Goal: Information Seeking & Learning: Learn about a topic

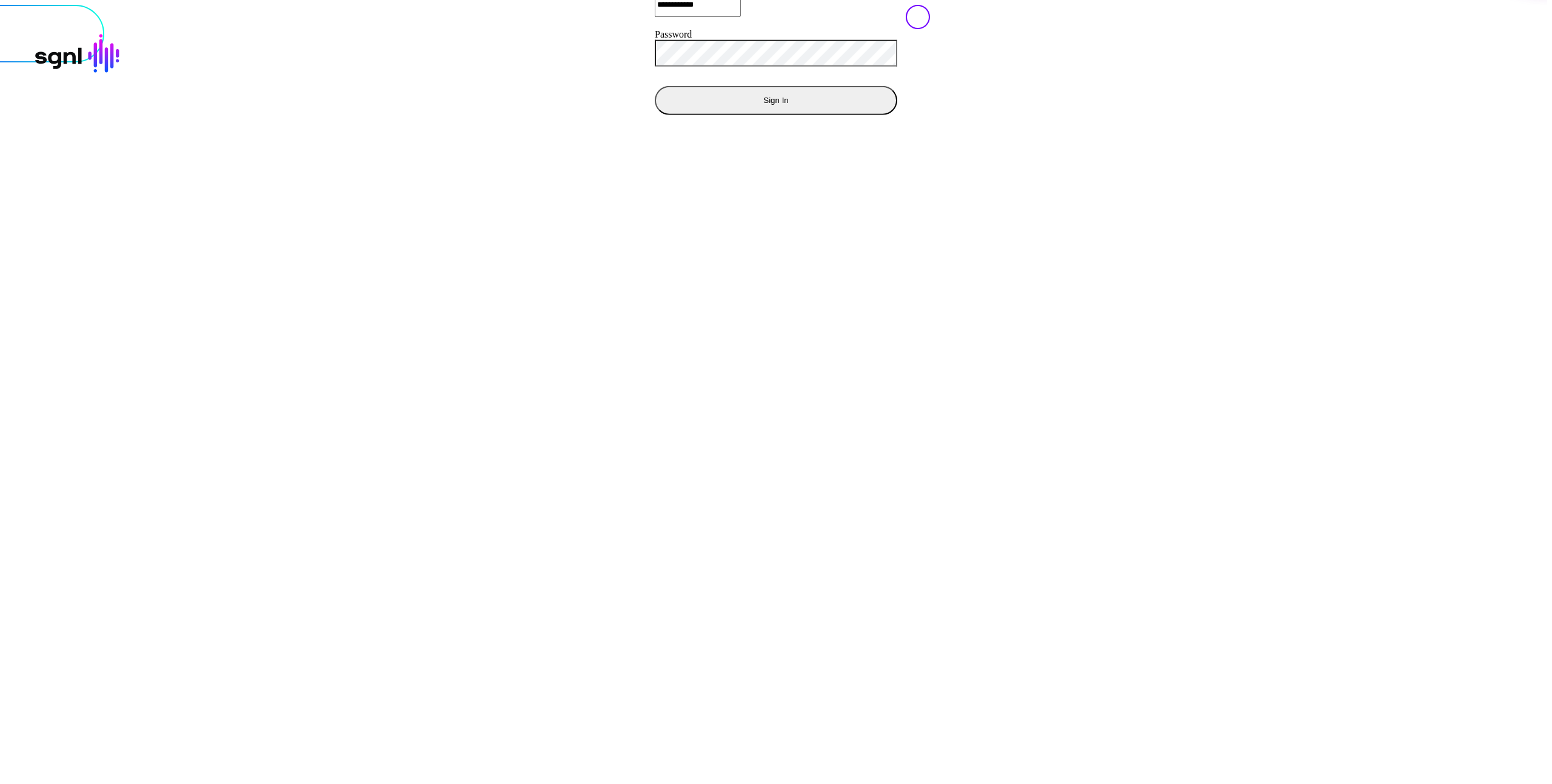
click at [655, 115] on button "Sign In" at bounding box center [776, 100] width 242 height 29
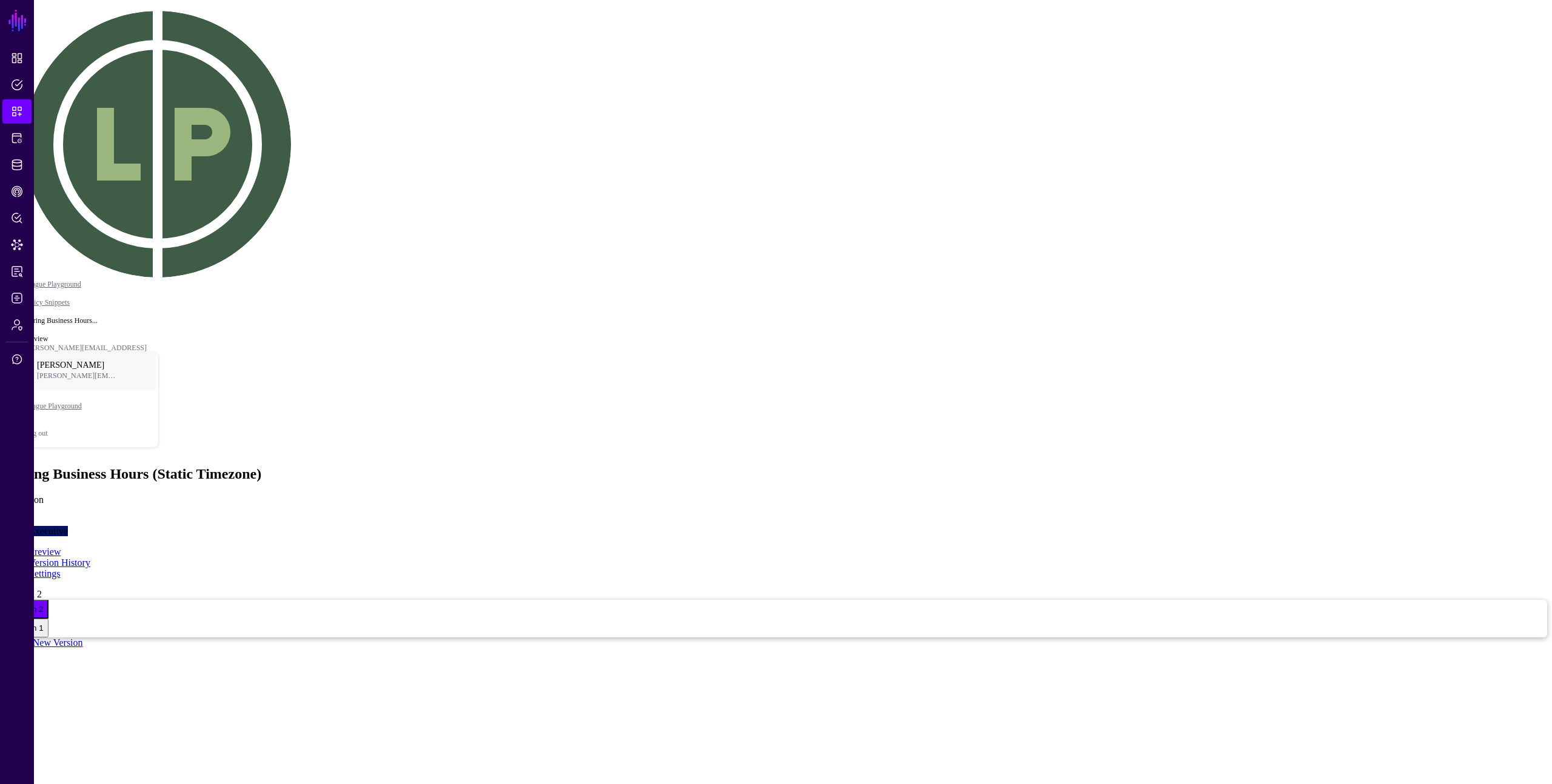
click at [1181, 538] on main "SGNL Dashboard Policies Snippets Protected Systems Identity Data Fabric CAEP Hu…" at bounding box center [776, 327] width 1543 height 644
click at [1041, 492] on main "SGNL Dashboard Policies Snippets Protected Systems Identity Data Fabric CAEP Hu…" at bounding box center [776, 327] width 1543 height 644
click at [1131, 430] on main "SGNL Dashboard Policies Snippets Protected Systems Identity Data Fabric CAEP Hu…" at bounding box center [776, 327] width 1543 height 644
click at [1062, 388] on main "SGNL Dashboard Policies Snippets Protected Systems Identity Data Fabric CAEP Hu…" at bounding box center [776, 327] width 1543 height 644
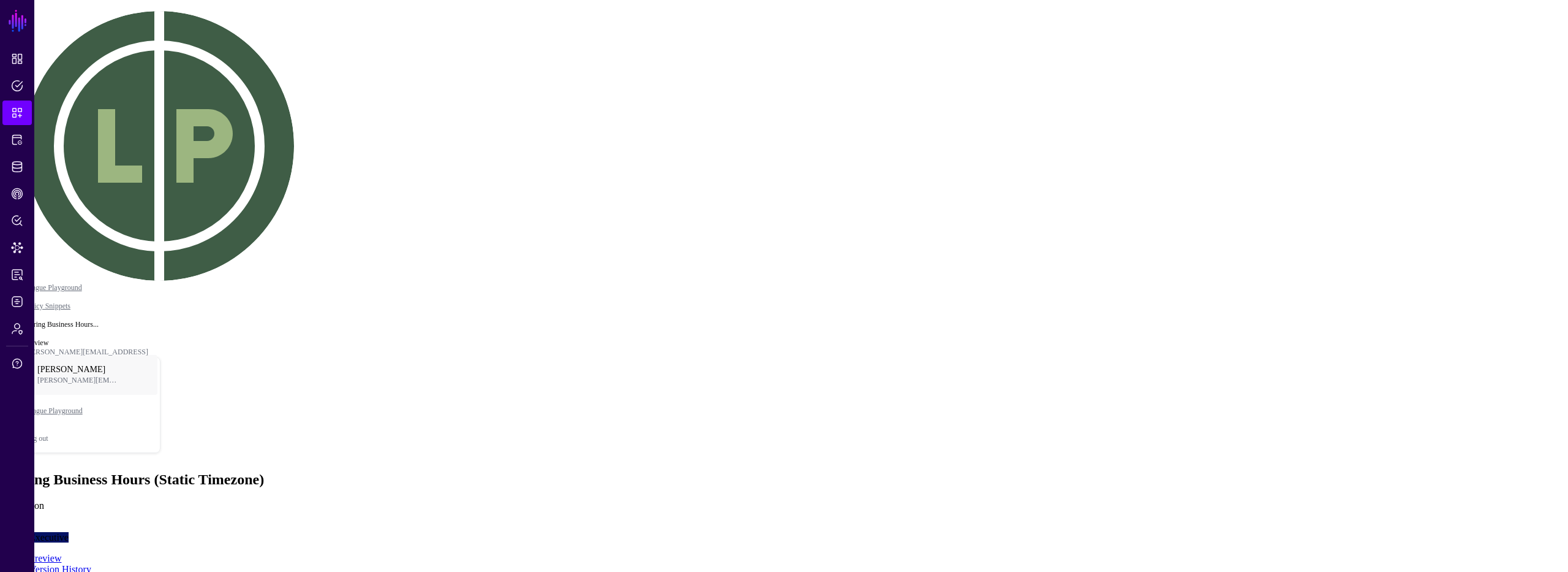
click at [39, 49] on div "Version 1" at bounding box center [22, 44] width 35 height 10
click at [39, 30] on span "Version 2" at bounding box center [22, 25] width 35 height 10
click at [92, 563] on link "Version History" at bounding box center [61, 569] width 62 height 10
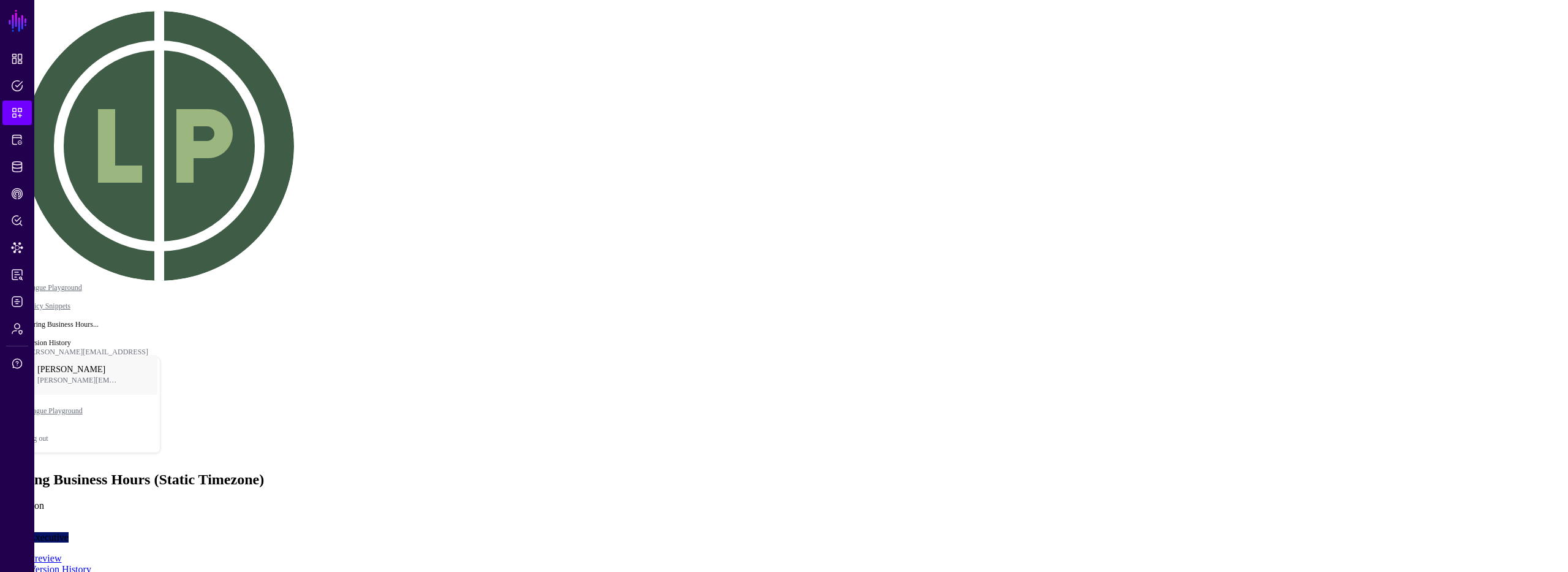
click at [61, 553] on link "Preview" at bounding box center [45, 558] width 32 height 10
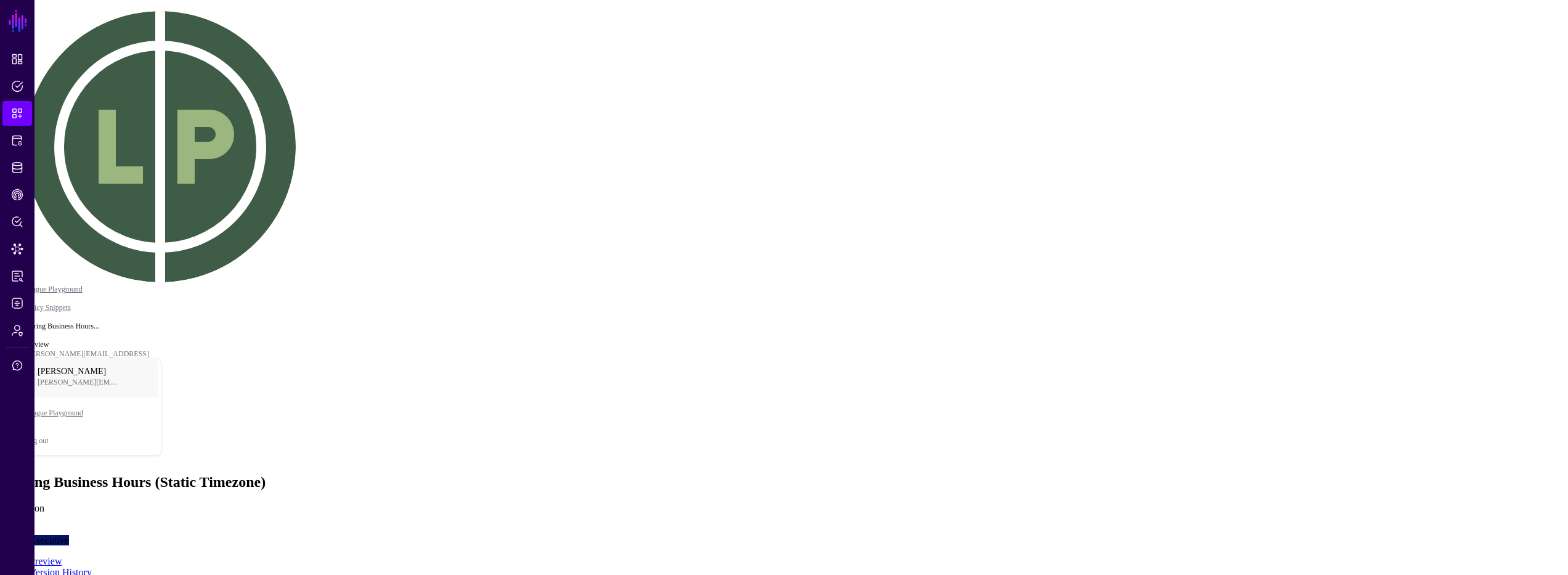
click at [92, 566] on link "Version History" at bounding box center [61, 572] width 63 height 10
click at [62, 556] on link "Preview" at bounding box center [45, 561] width 32 height 10
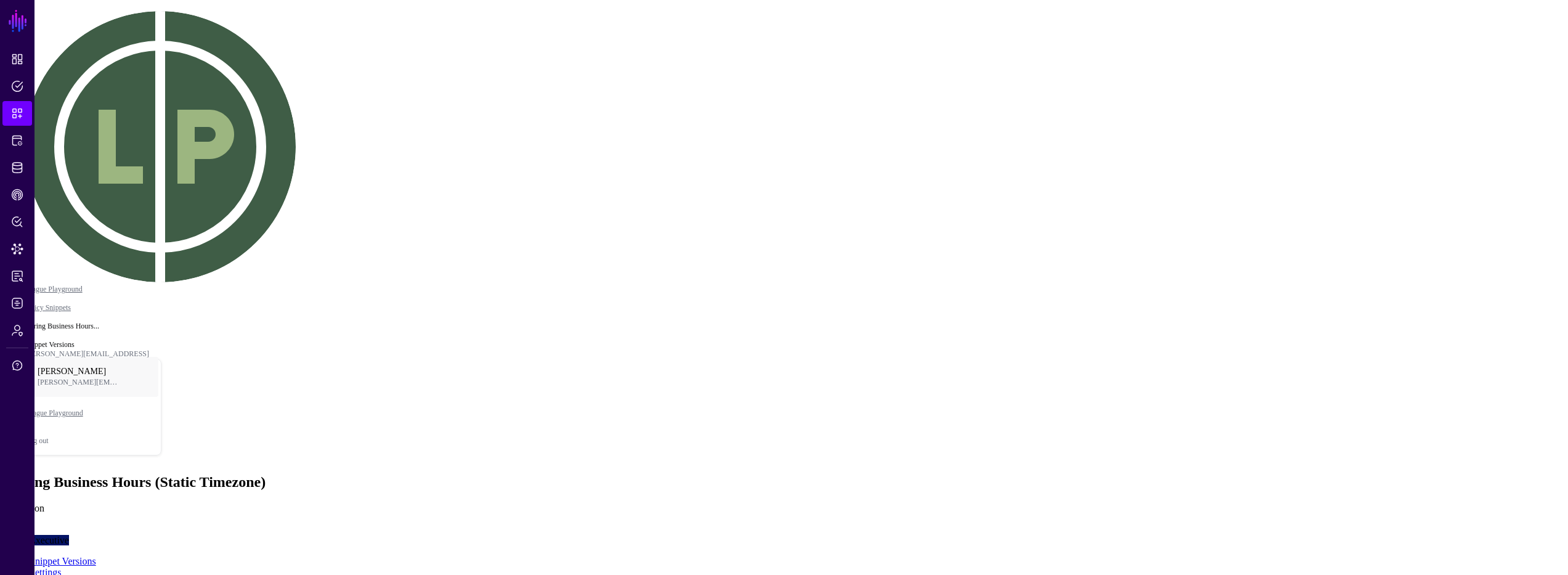
click at [1194, 474] on div "During Business Hours (Static Timezone) Condition Executive" at bounding box center [789, 510] width 1568 height 72
click at [92, 566] on link "Version History" at bounding box center [61, 572] width 63 height 10
click at [840, 441] on main "SGNL Dashboard Policies Snippets Protected Systems Identity Data Fabric CAEP Hu…" at bounding box center [789, 329] width 1568 height 647
click at [829, 436] on main "SGNL Dashboard Policies Snippets Protected Systems Identity Data Fabric CAEP Hu…" at bounding box center [789, 329] width 1568 height 647
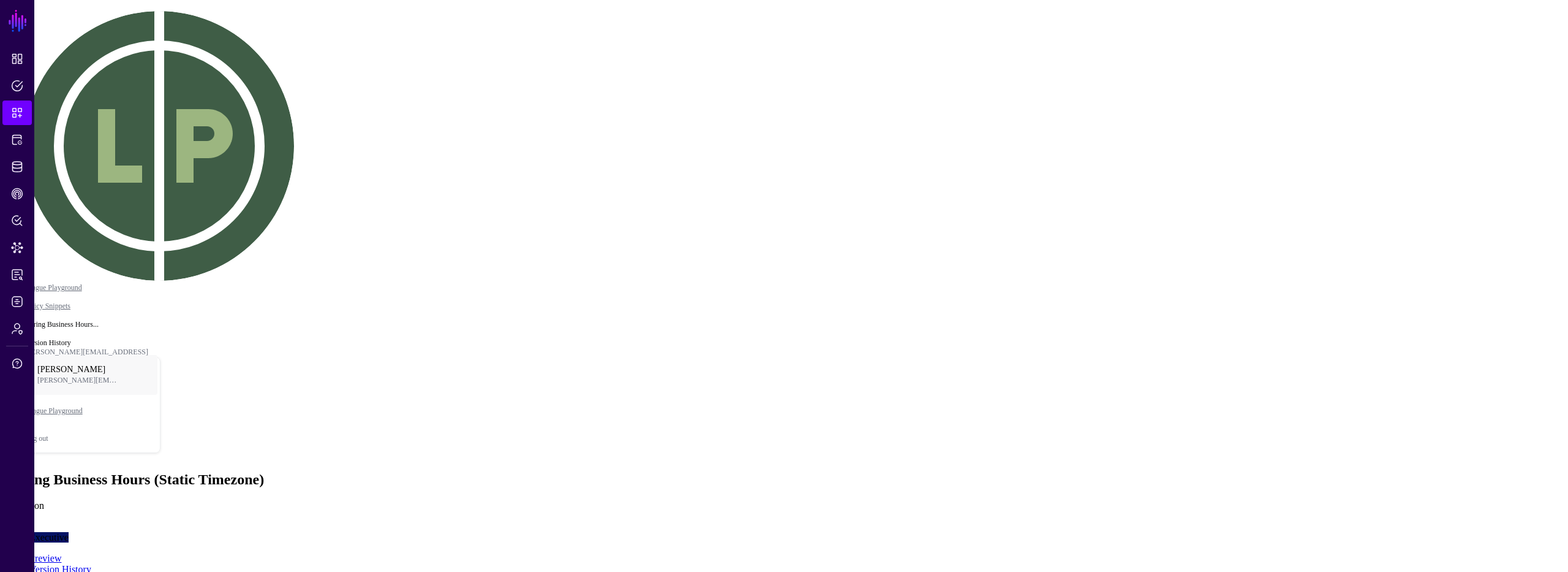
click at [254, 355] on main "SGNL Dashboard Policies Snippets Protected Systems Identity Data Fabric CAEP Hu…" at bounding box center [784, 327] width 1558 height 644
drag, startPoint x: 733, startPoint y: 388, endPoint x: 748, endPoint y: 449, distance: 62.8
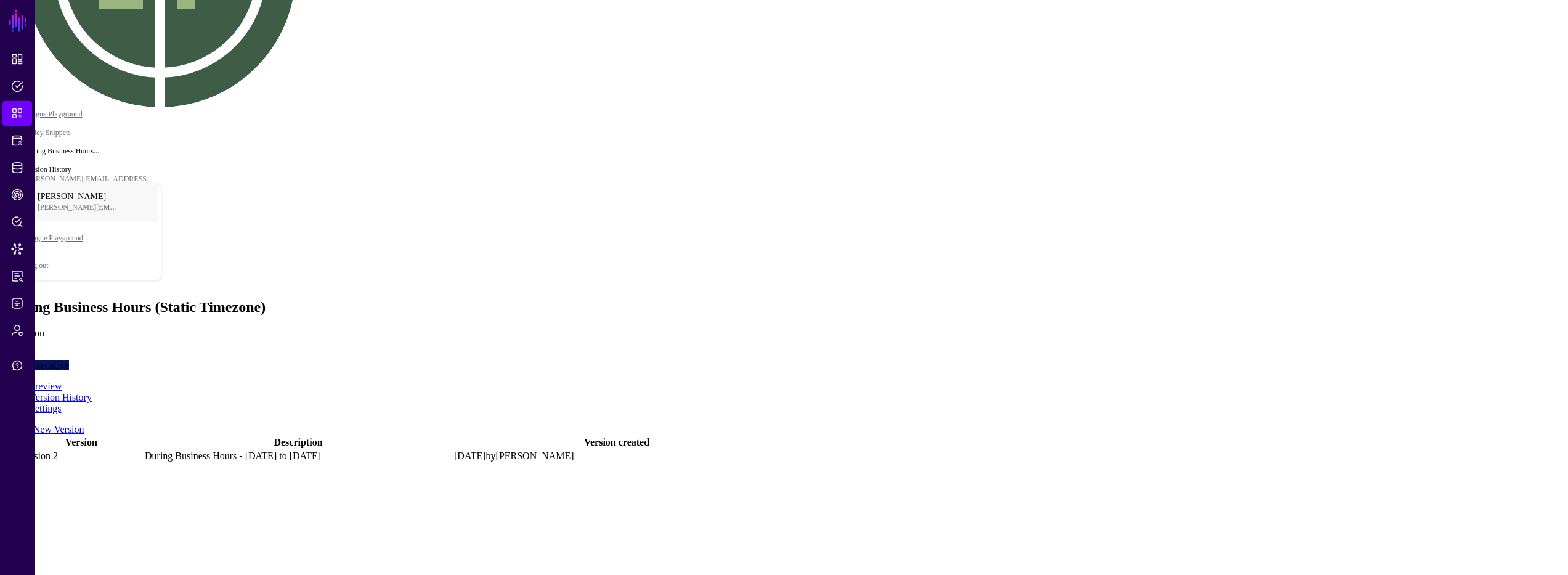
drag, startPoint x: 367, startPoint y: 368, endPoint x: 365, endPoint y: 362, distance: 6.3
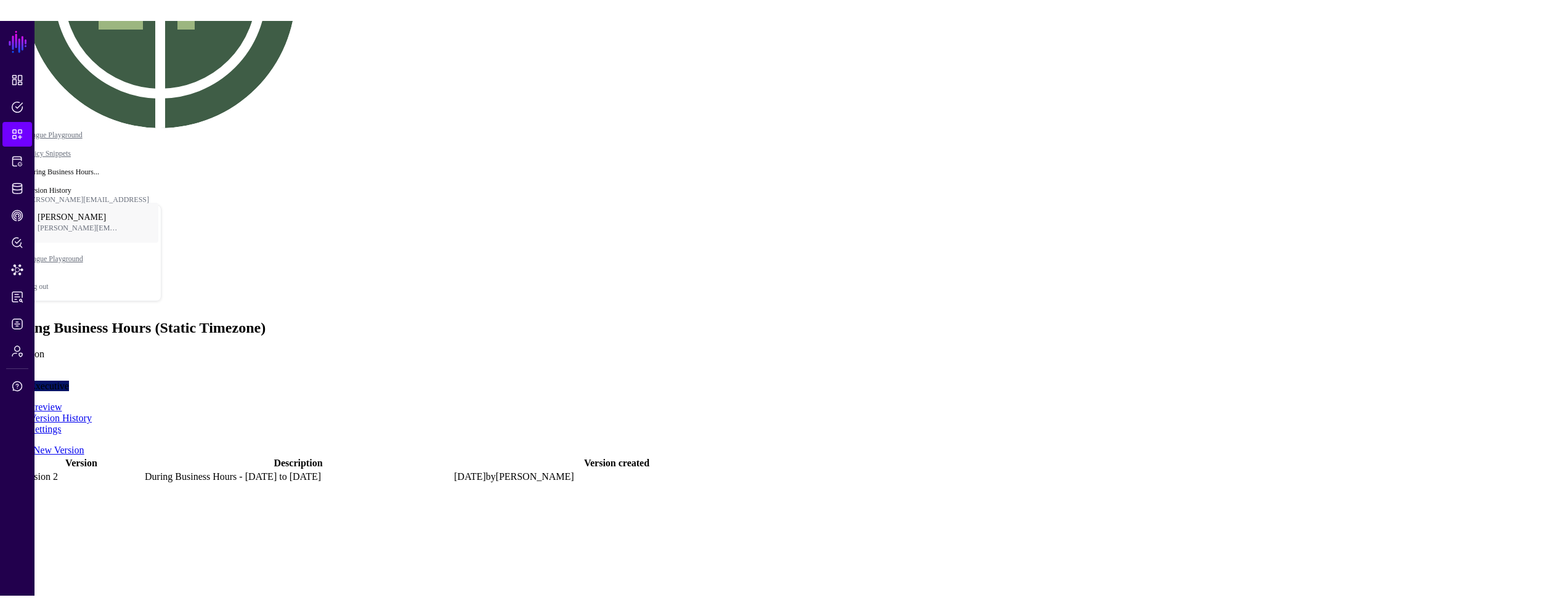
scroll to position [94, 0]
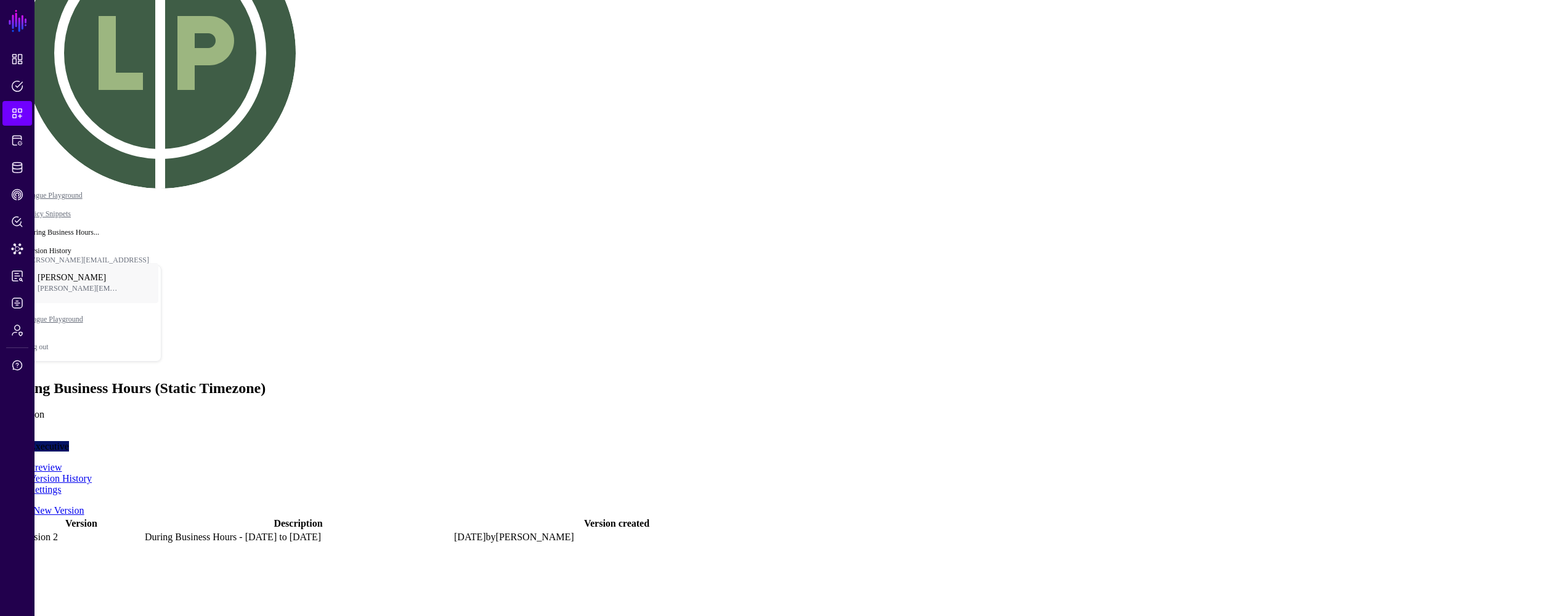
drag, startPoint x: 1357, startPoint y: 456, endPoint x: 1344, endPoint y: 392, distance: 65.3
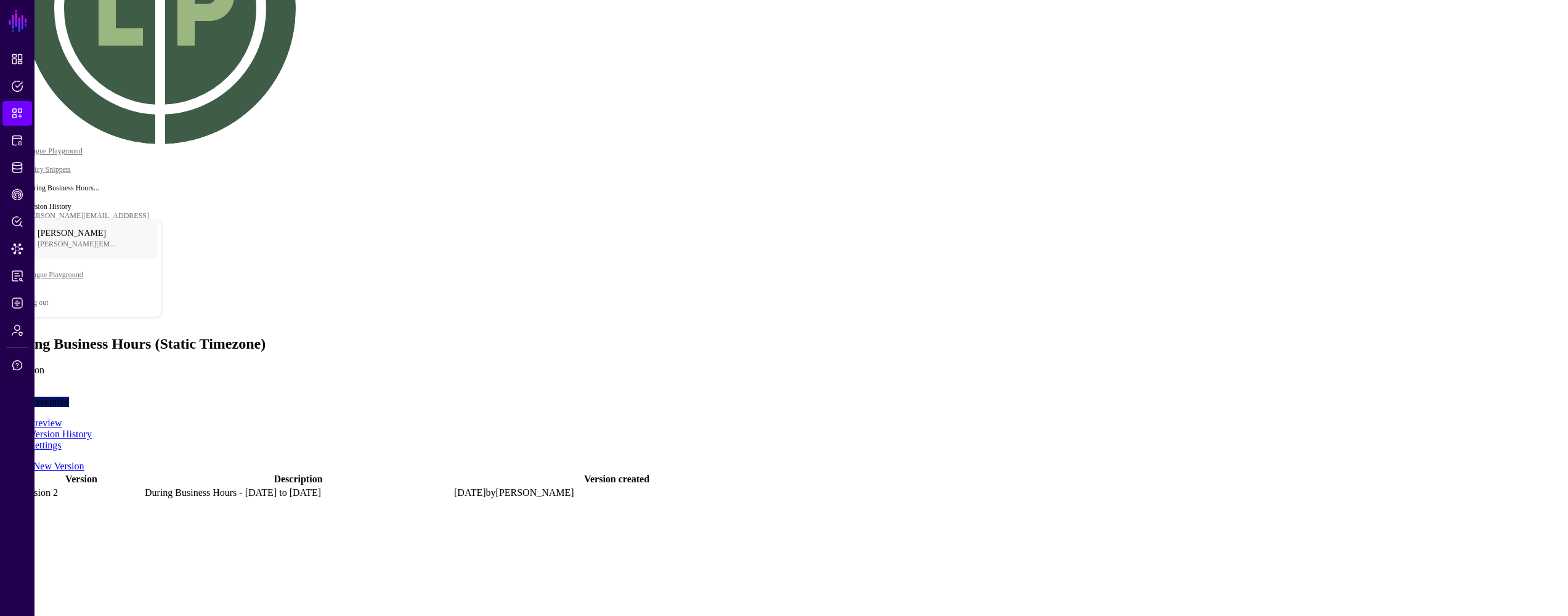
scroll to position [187, 0]
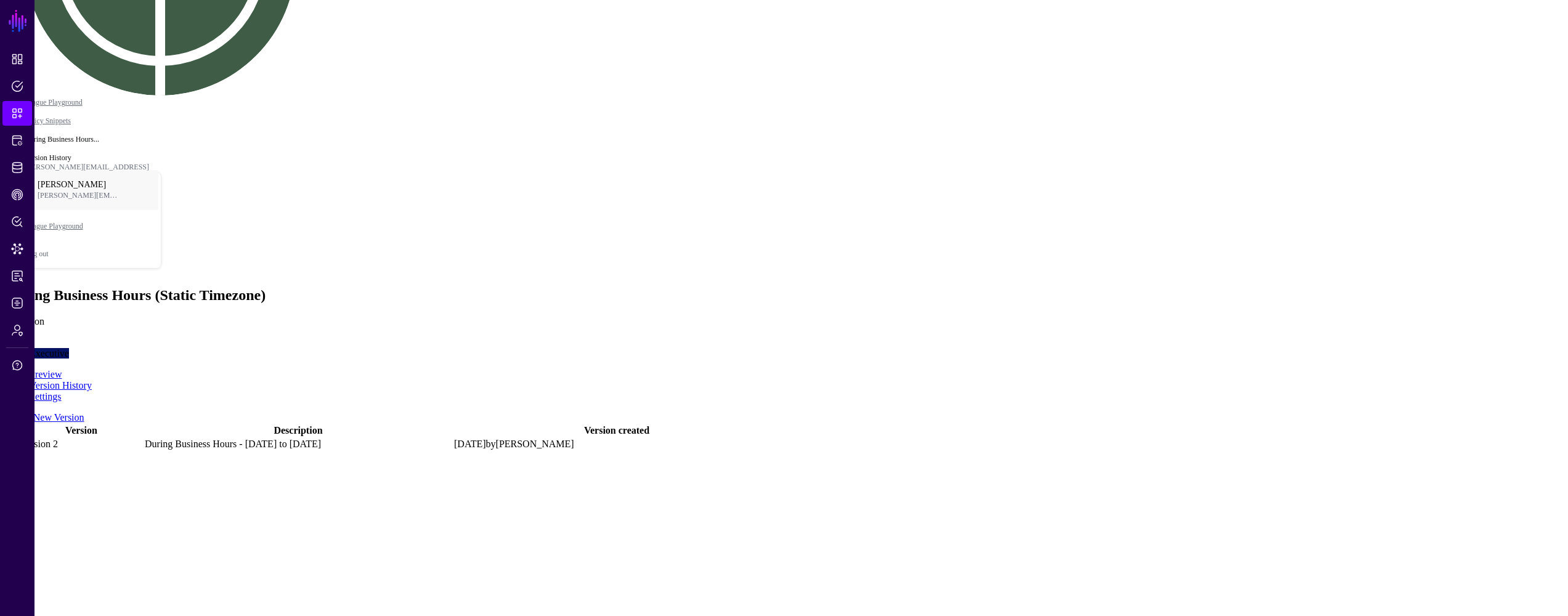
drag, startPoint x: 252, startPoint y: 246, endPoint x: 332, endPoint y: 44, distance: 217.3
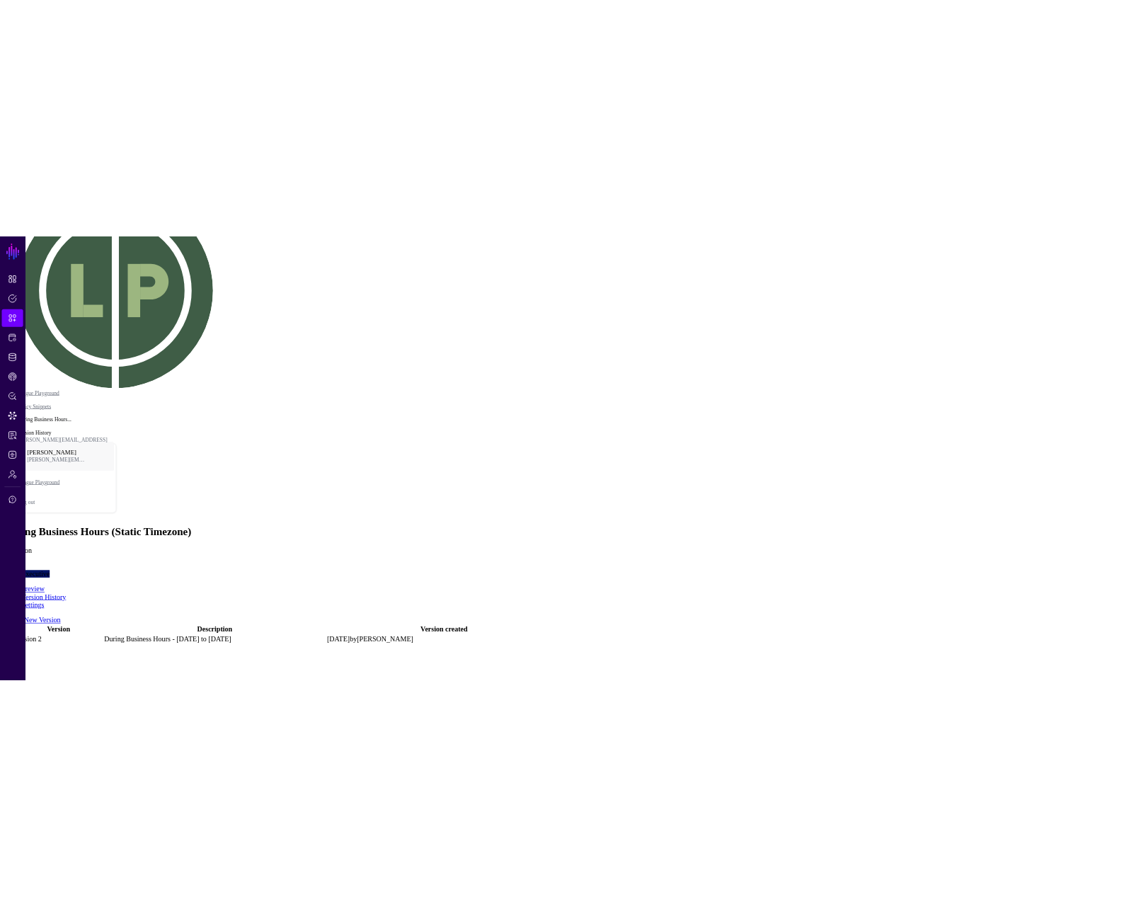
scroll to position [11, 0]
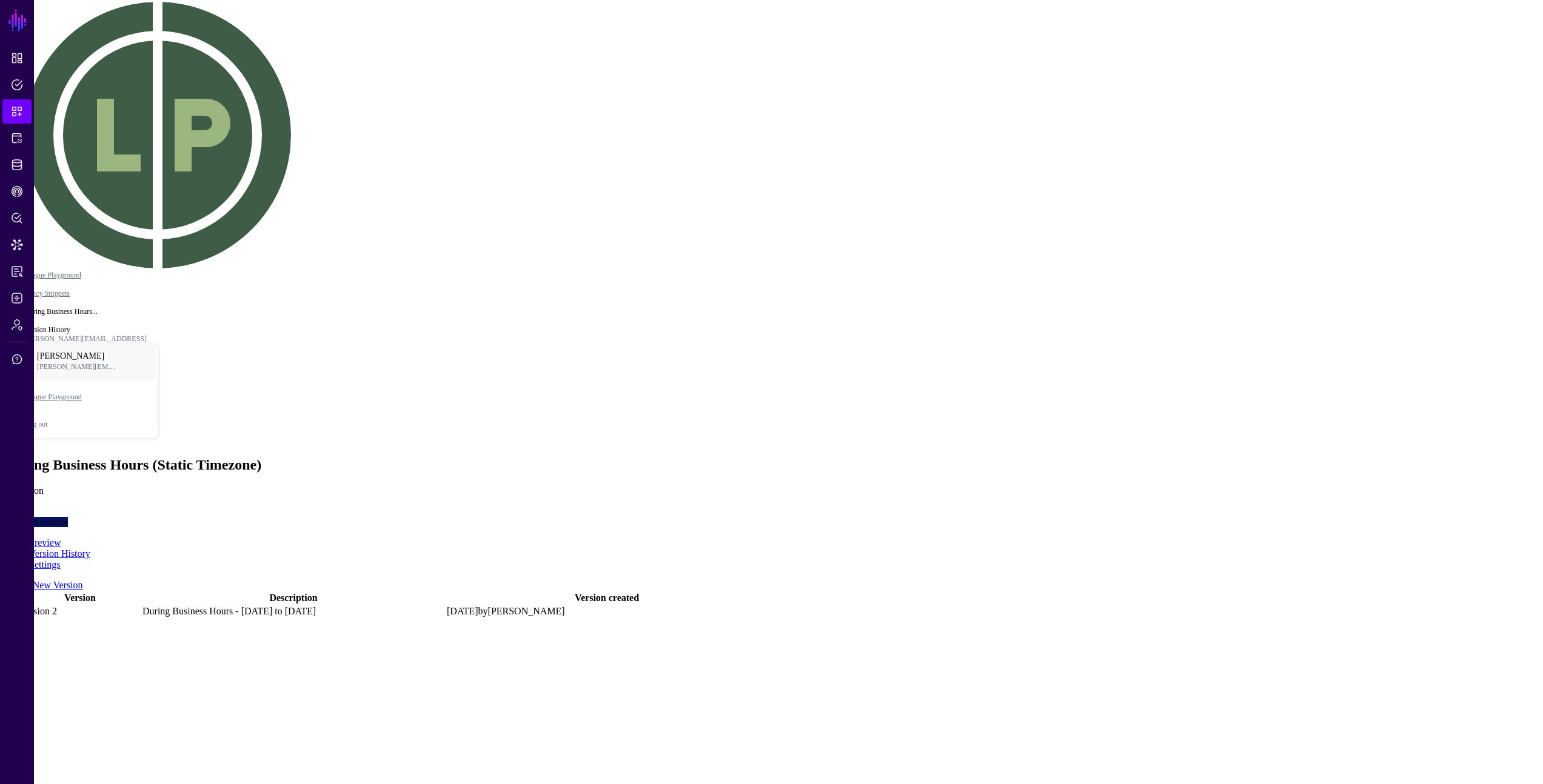
drag, startPoint x: 215, startPoint y: 340, endPoint x: 248, endPoint y: 258, distance: 88.4
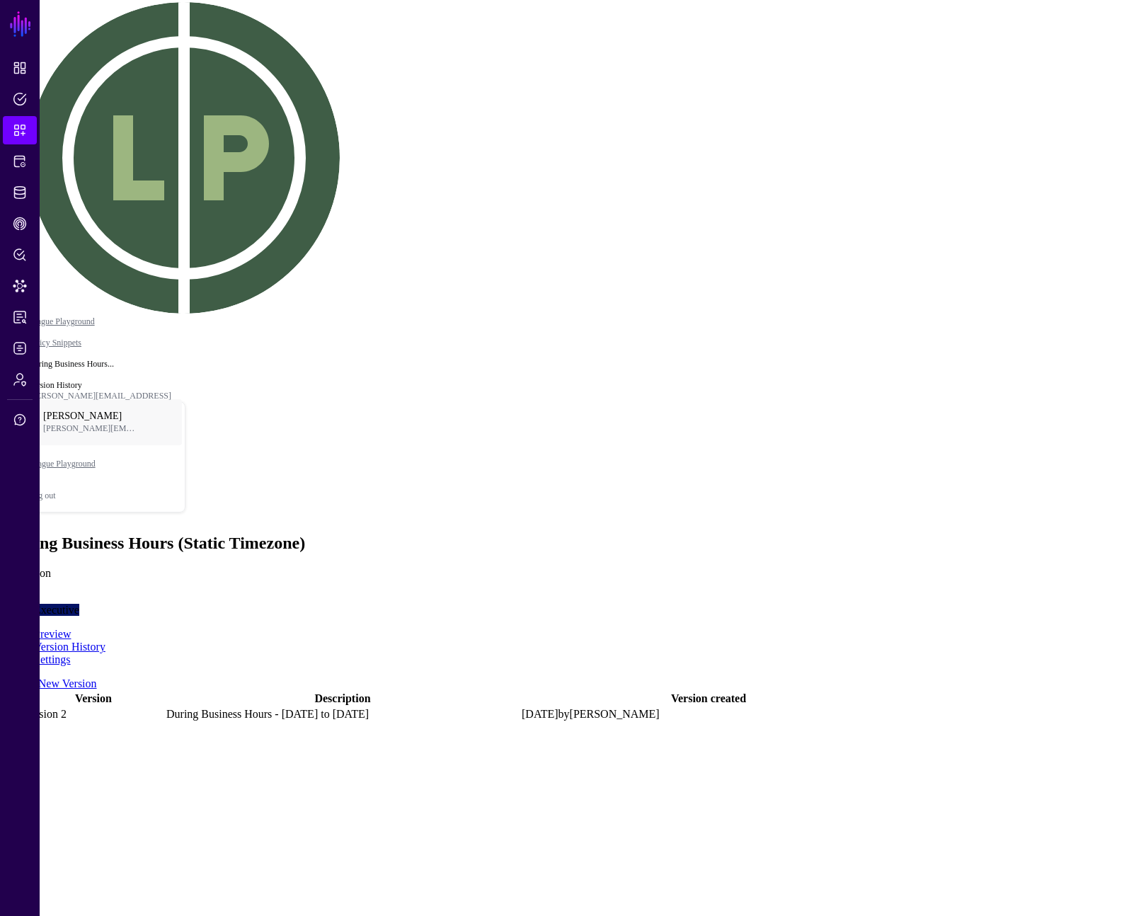
scroll to position [0, 0]
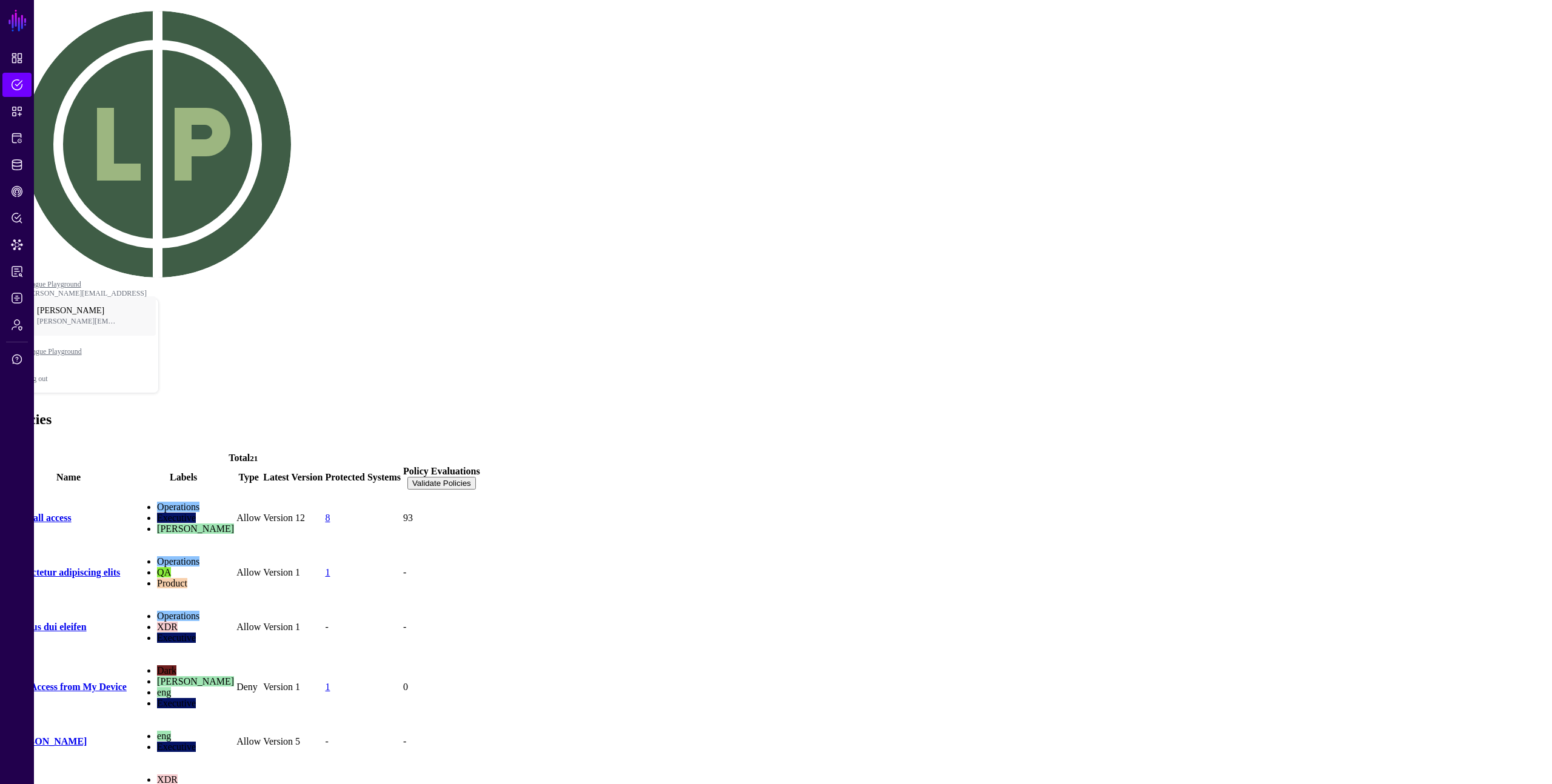
click at [72, 513] on link "Allow all access" at bounding box center [39, 518] width 65 height 10
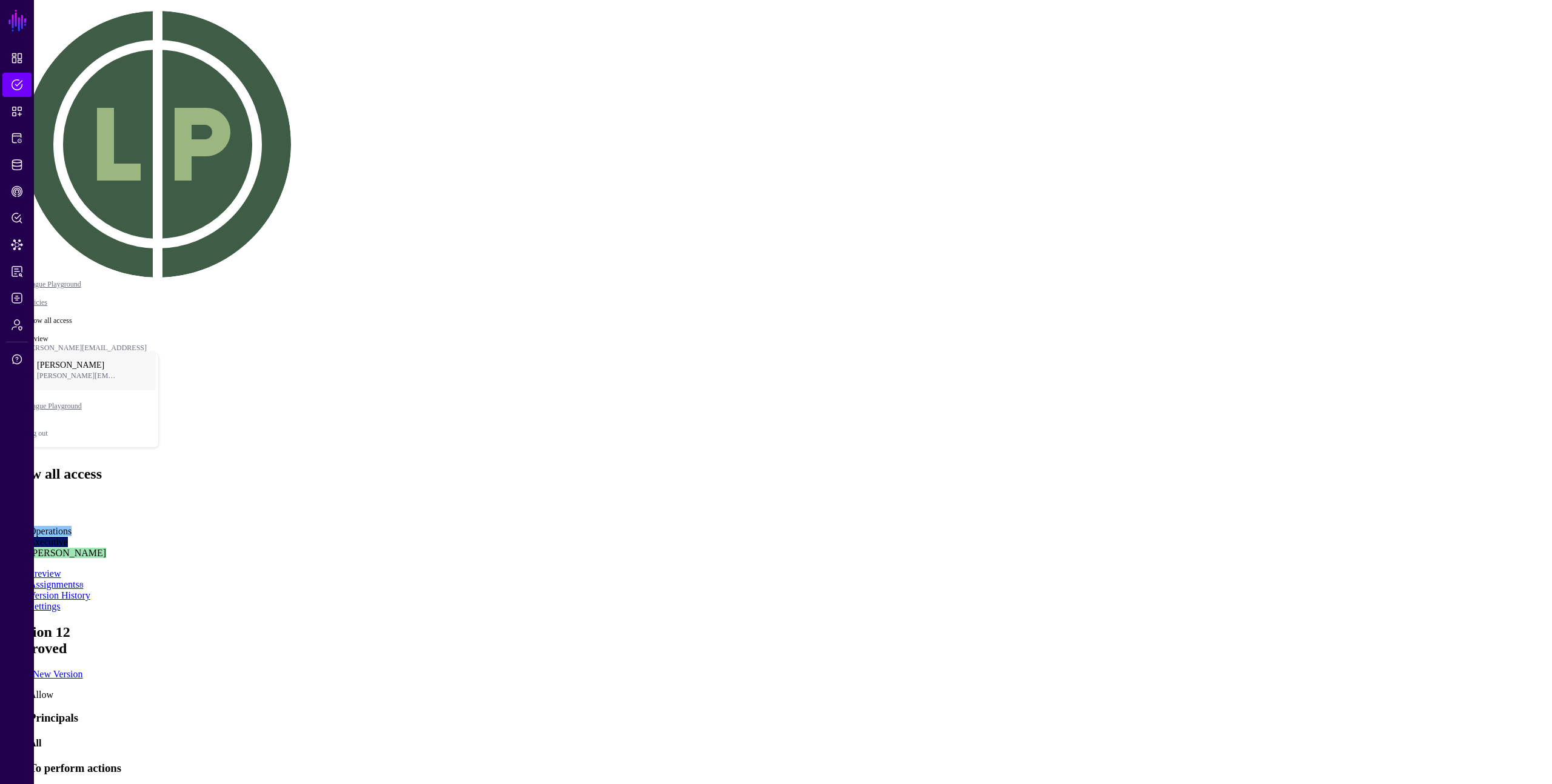
click at [871, 739] on h4 "All" at bounding box center [788, 744] width 1518 height 11
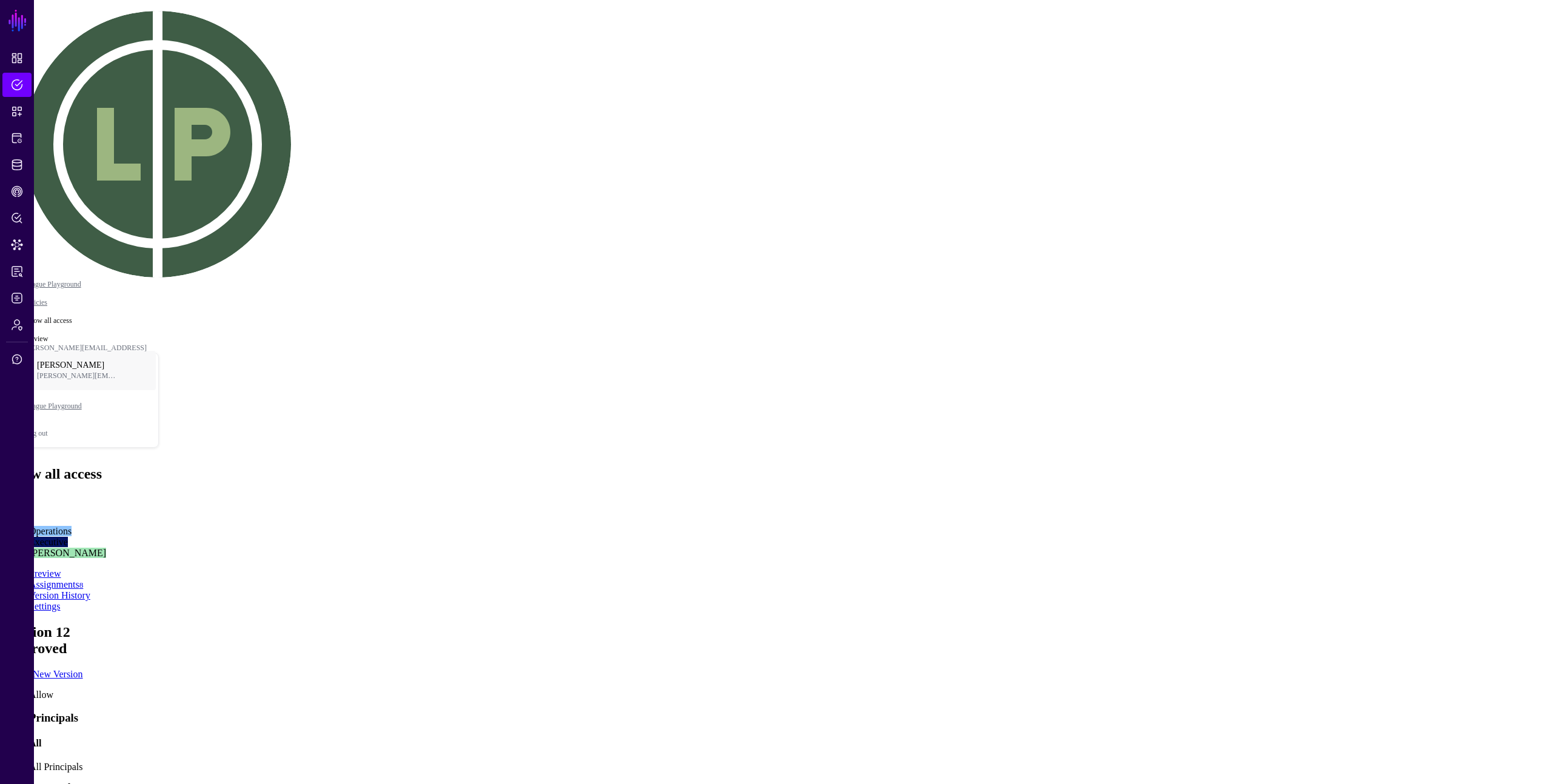
drag, startPoint x: 371, startPoint y: 503, endPoint x: 375, endPoint y: 525, distance: 22.4
drag, startPoint x: 1272, startPoint y: 248, endPoint x: 1255, endPoint y: 244, distance: 17.5
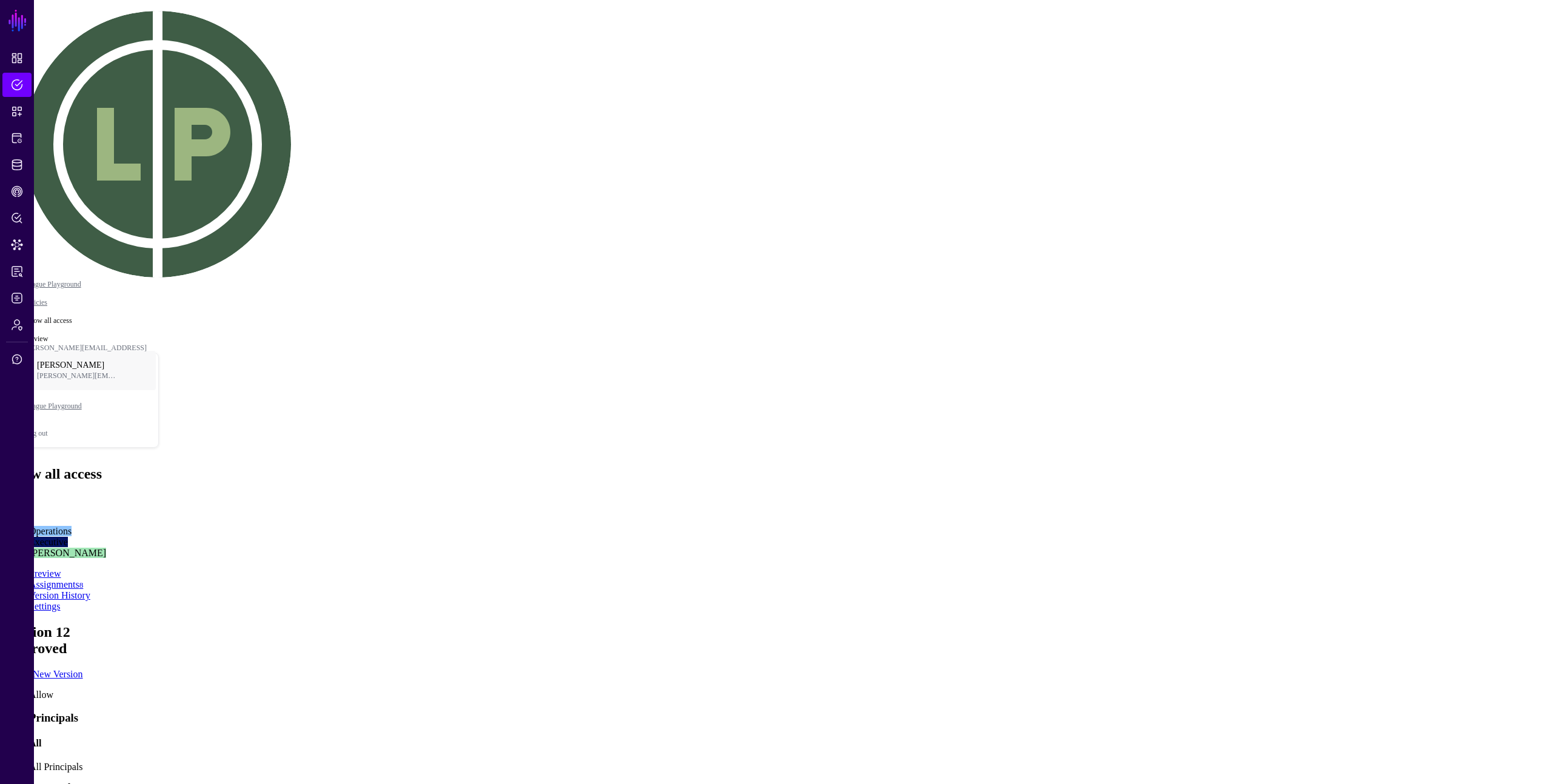
drag, startPoint x: 1251, startPoint y: 236, endPoint x: 1447, endPoint y: 241, distance: 196.1
drag, startPoint x: 1214, startPoint y: 478, endPoint x: 1210, endPoint y: 472, distance: 7.2
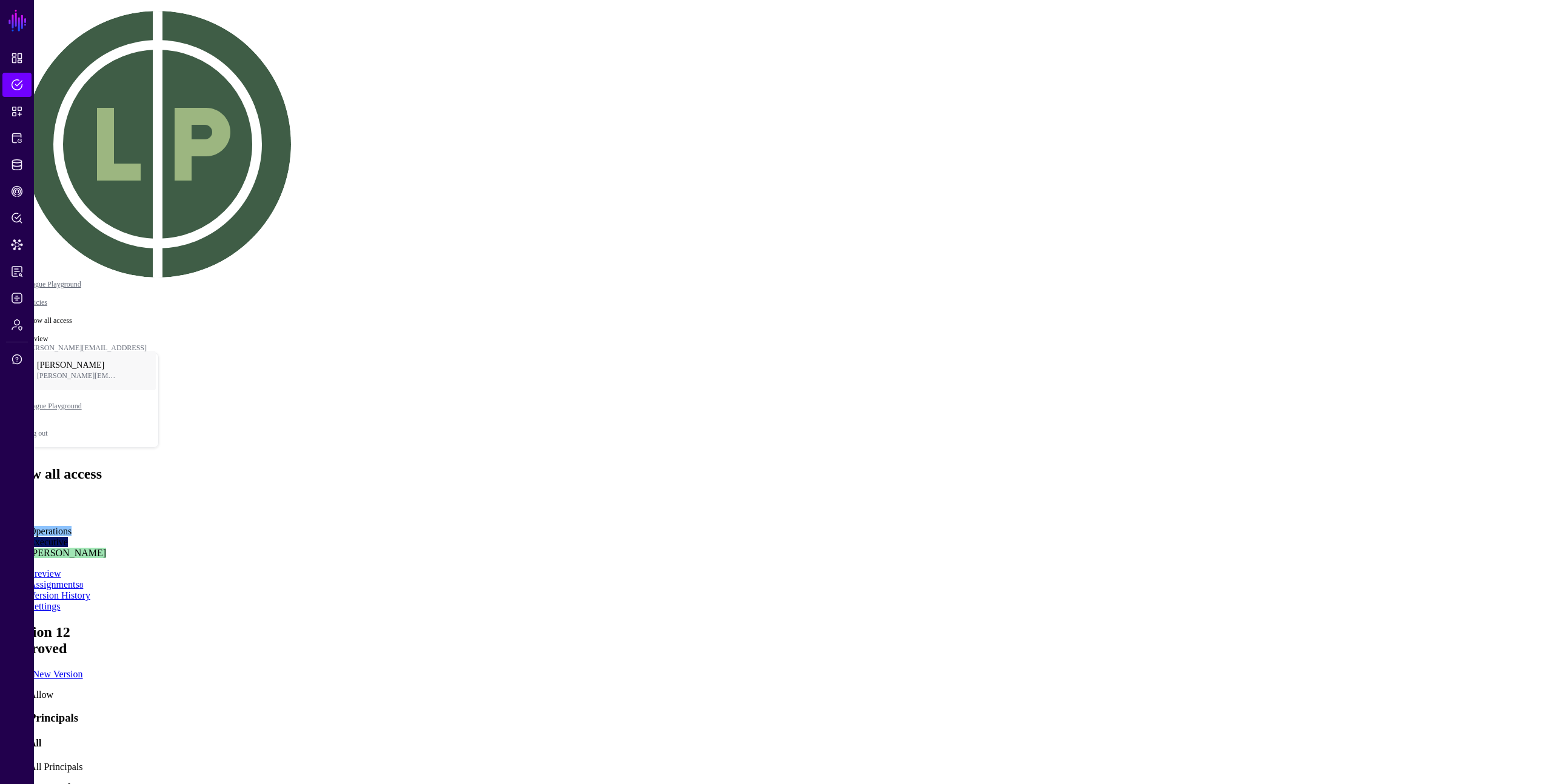
drag, startPoint x: 989, startPoint y: 132, endPoint x: 980, endPoint y: 122, distance: 13.5
